Goal: Task Accomplishment & Management: Use online tool/utility

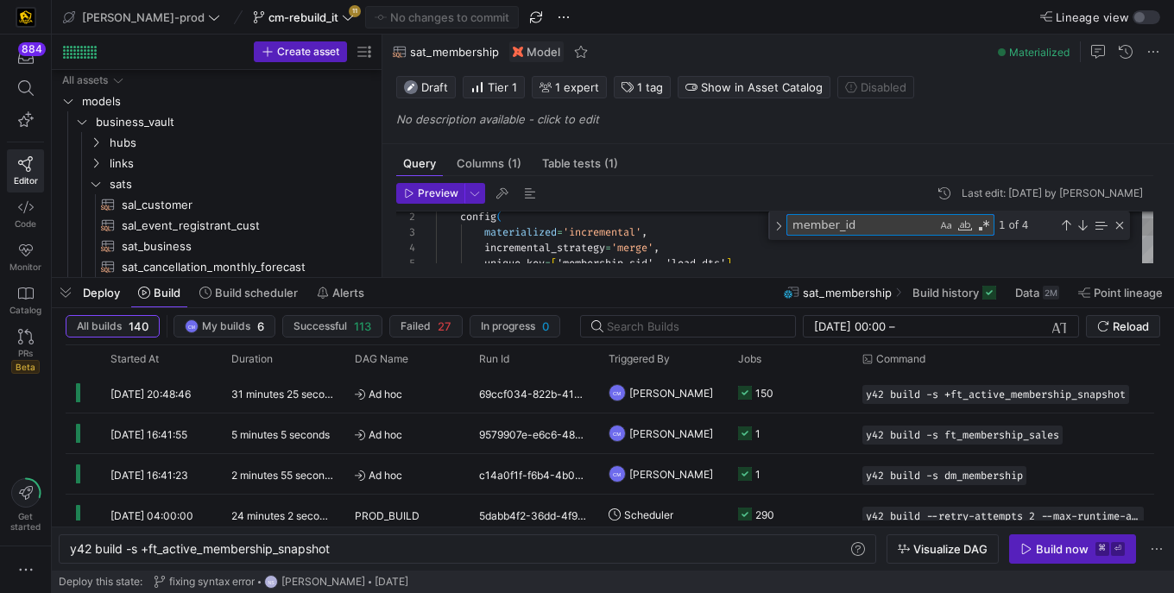
scroll to position [0, 262]
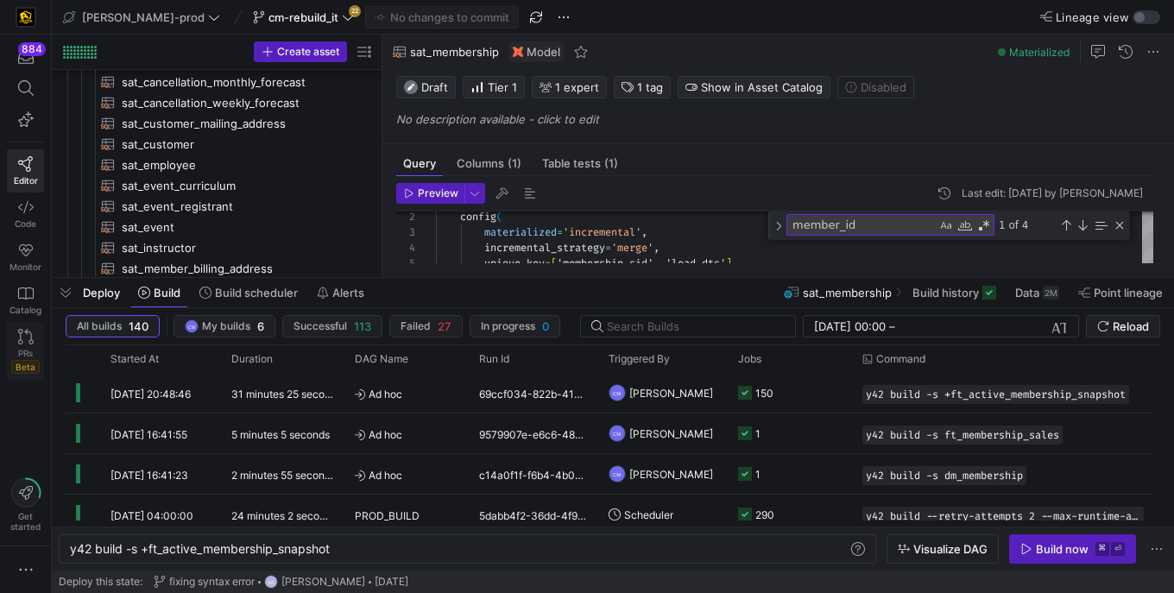
click at [28, 370] on span "Beta" at bounding box center [25, 367] width 28 height 14
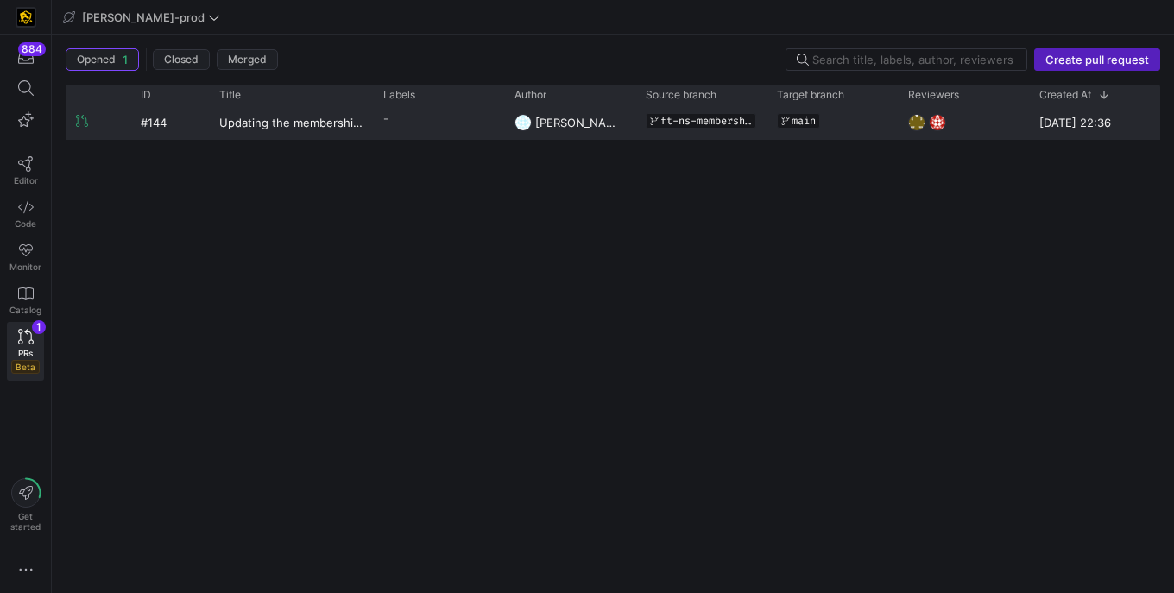
click at [389, 123] on y42-pull-request-list-view-label-cell-renderer "-" at bounding box center [438, 118] width 111 height 25
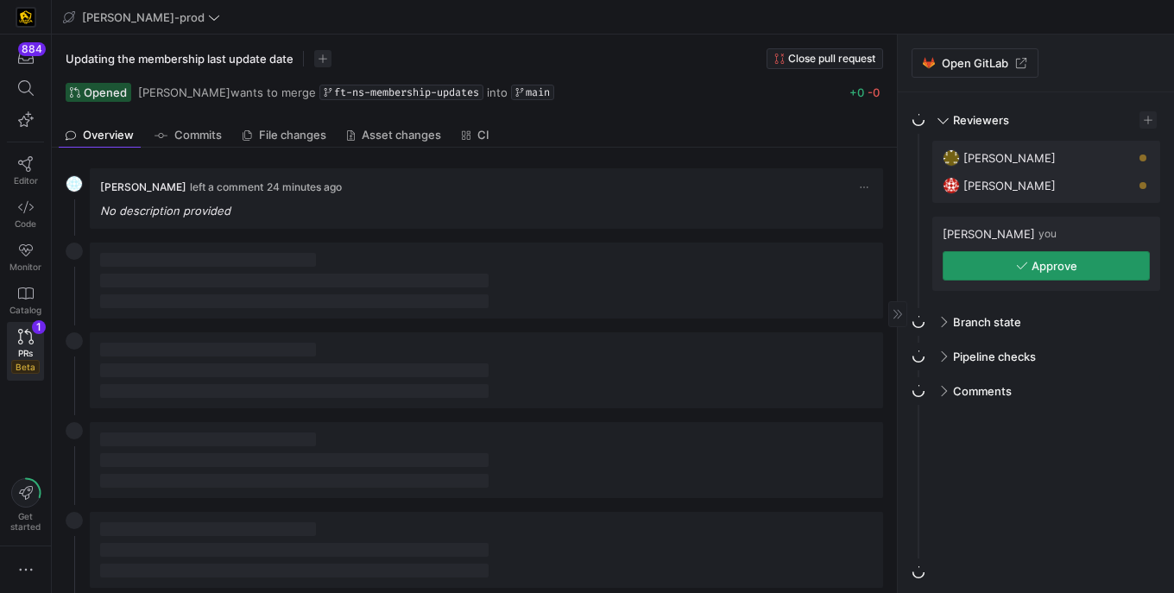
click at [1072, 265] on span "Approve" at bounding box center [1055, 266] width 46 height 14
